Goal: Navigation & Orientation: Find specific page/section

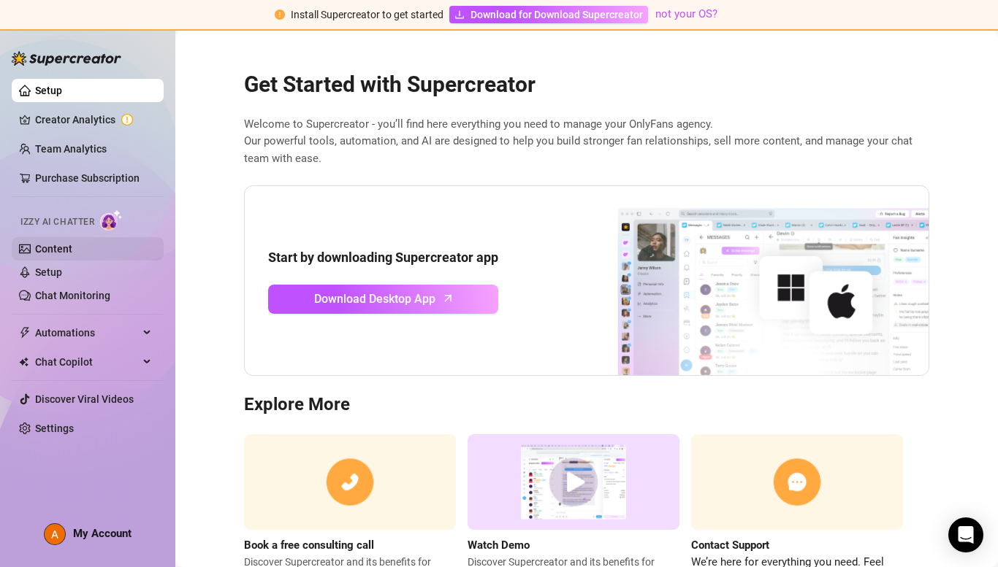
click at [60, 251] on link "Content" at bounding box center [53, 249] width 37 height 12
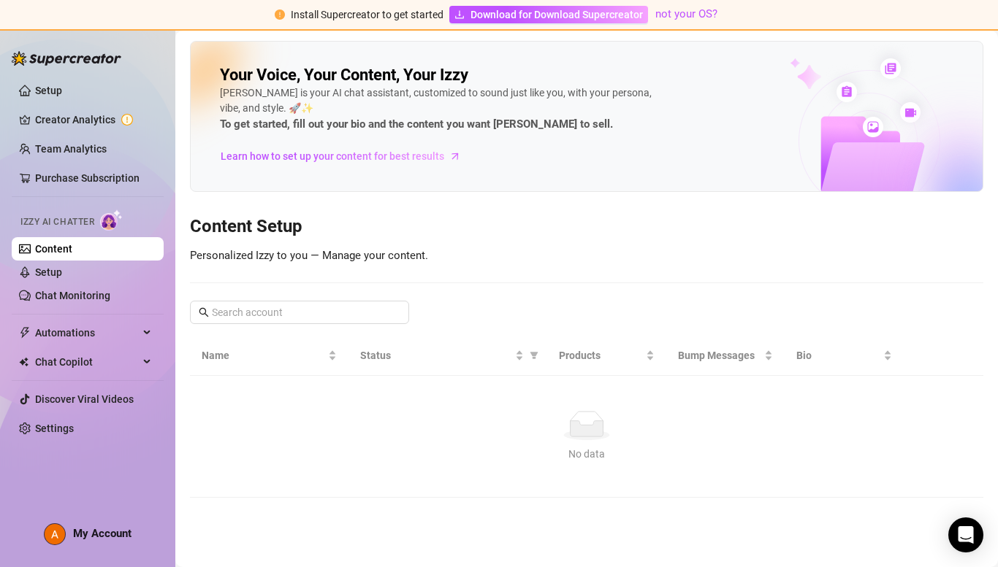
click at [413, 269] on div "Your Voice, Your Content, Your [PERSON_NAME] is your AI chat assistant, customi…" at bounding box center [586, 269] width 793 height 457
click at [132, 329] on span "Automations" at bounding box center [87, 332] width 104 height 23
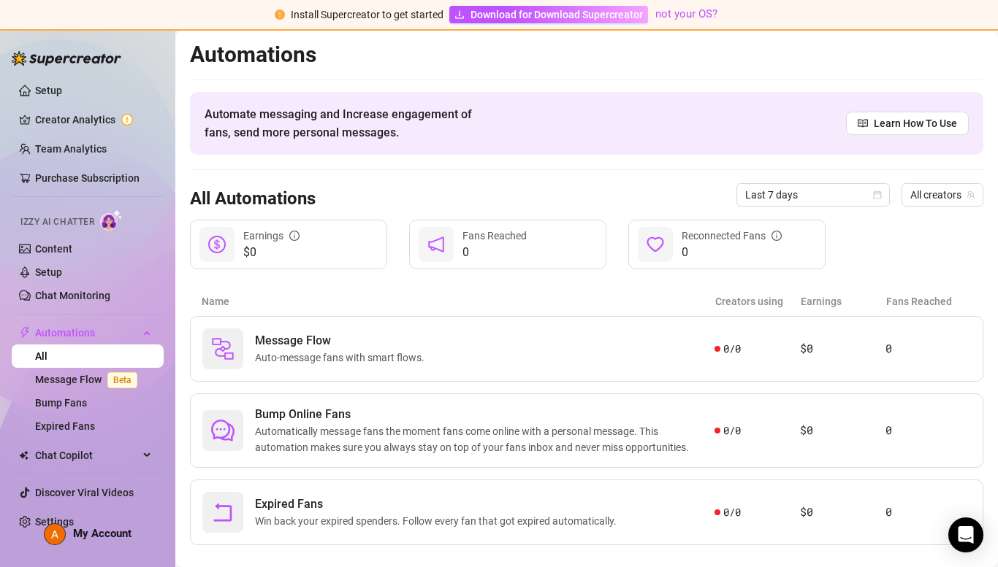
click at [439, 294] on article "Name" at bounding box center [458, 302] width 513 height 16
click at [546, 172] on div "All Automations Last 7 days All creators" at bounding box center [586, 195] width 793 height 50
click at [559, 62] on h2 "Automations" at bounding box center [586, 55] width 793 height 28
click at [474, 132] on span "Automate messaging and Increase engagement of fans, send more personal messages." at bounding box center [344, 123] width 281 height 37
click at [269, 127] on span "Automate messaging and Increase engagement of fans, send more personal messages." at bounding box center [344, 123] width 281 height 37
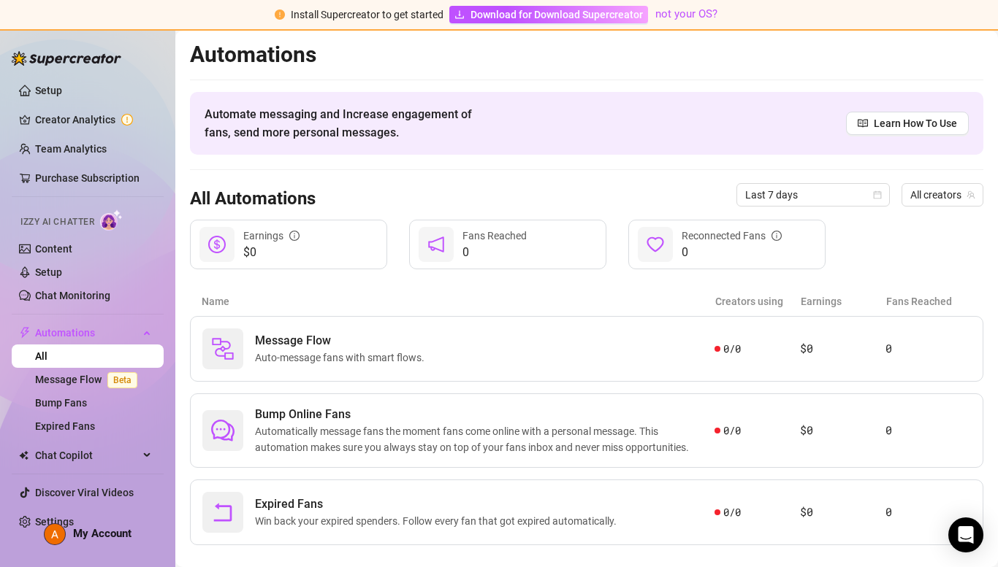
scroll to position [22, 0]
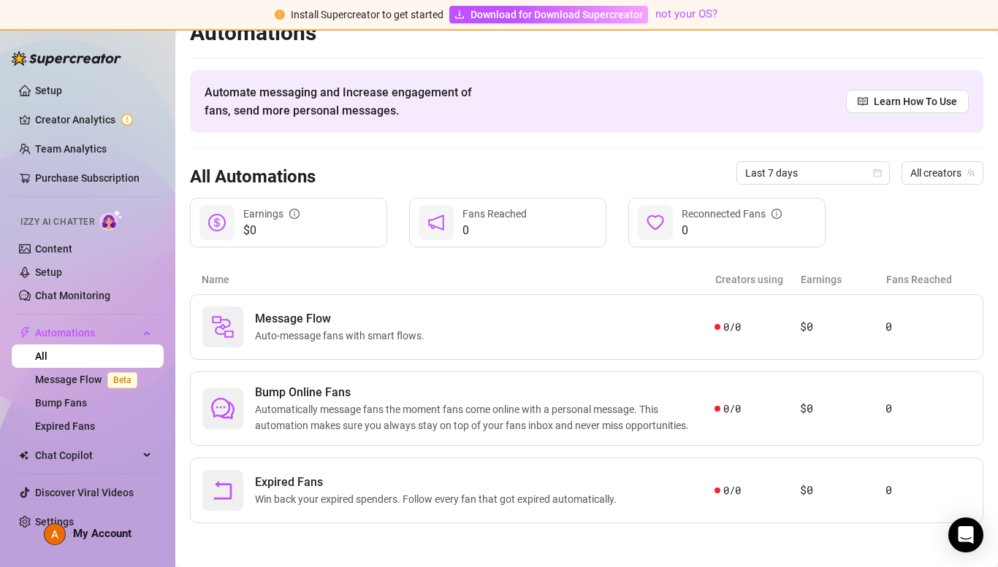
click at [88, 538] on span "My Account" at bounding box center [102, 533] width 58 height 13
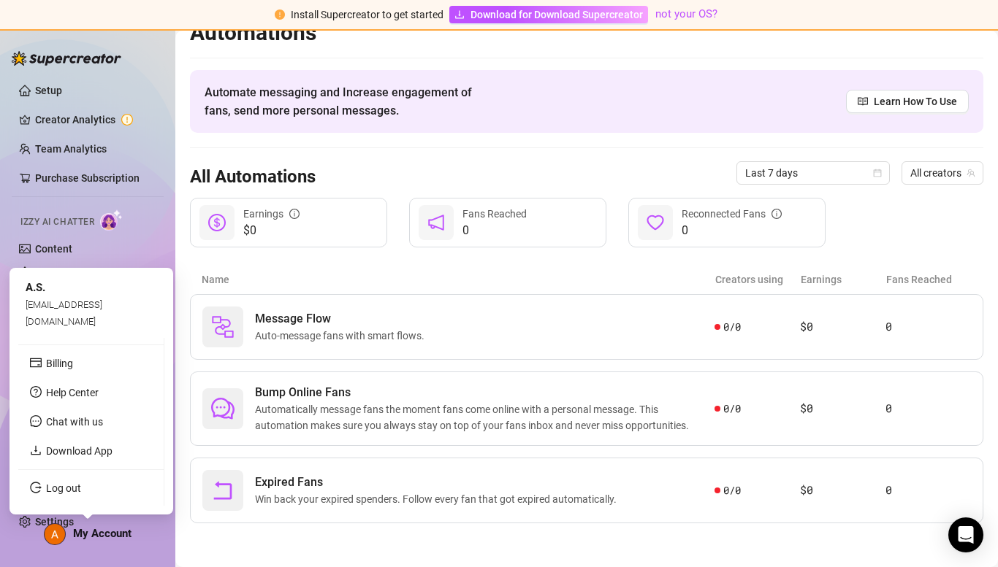
click at [94, 534] on span "My Account" at bounding box center [102, 533] width 58 height 13
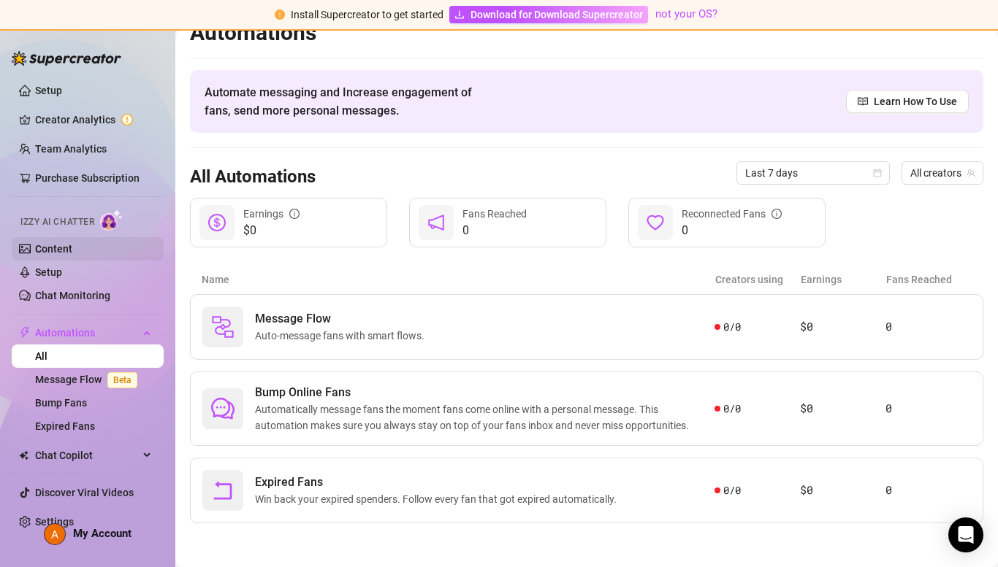
click at [67, 250] on link "Content" at bounding box center [53, 249] width 37 height 12
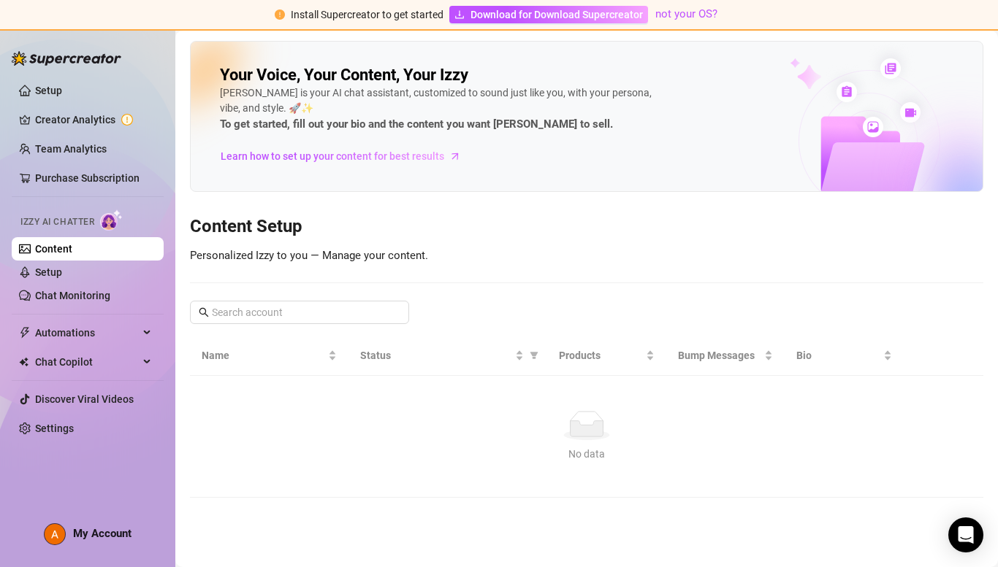
click at [489, 219] on h3 "Content Setup" at bounding box center [586, 226] width 793 height 23
click at [69, 108] on link "Creator Analytics" at bounding box center [93, 119] width 117 height 23
